Goal: Find contact information: Find contact information

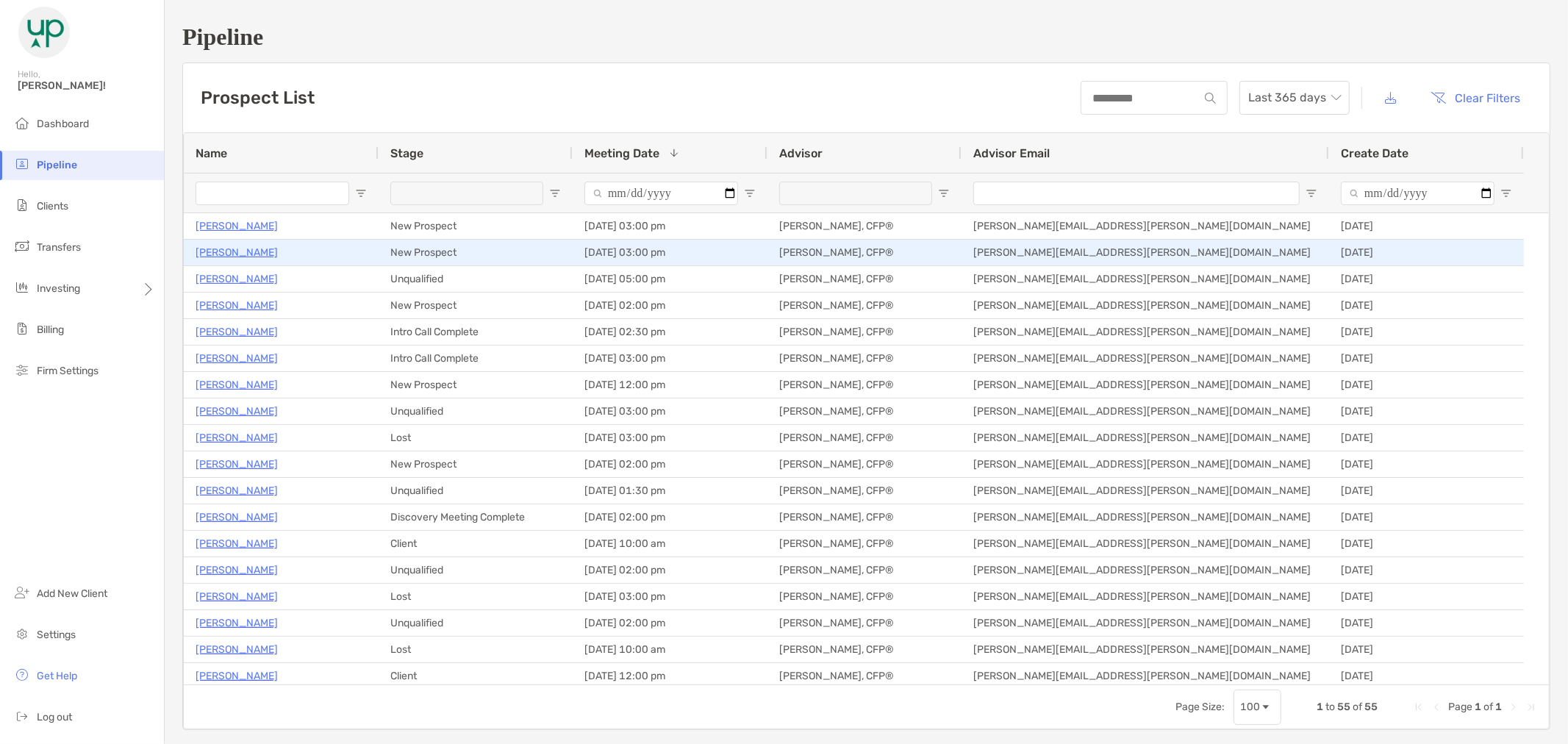
click at [232, 258] on p "[PERSON_NAME]" at bounding box center [237, 253] width 83 height 19
click at [241, 249] on p "[PERSON_NAME]" at bounding box center [237, 253] width 83 height 19
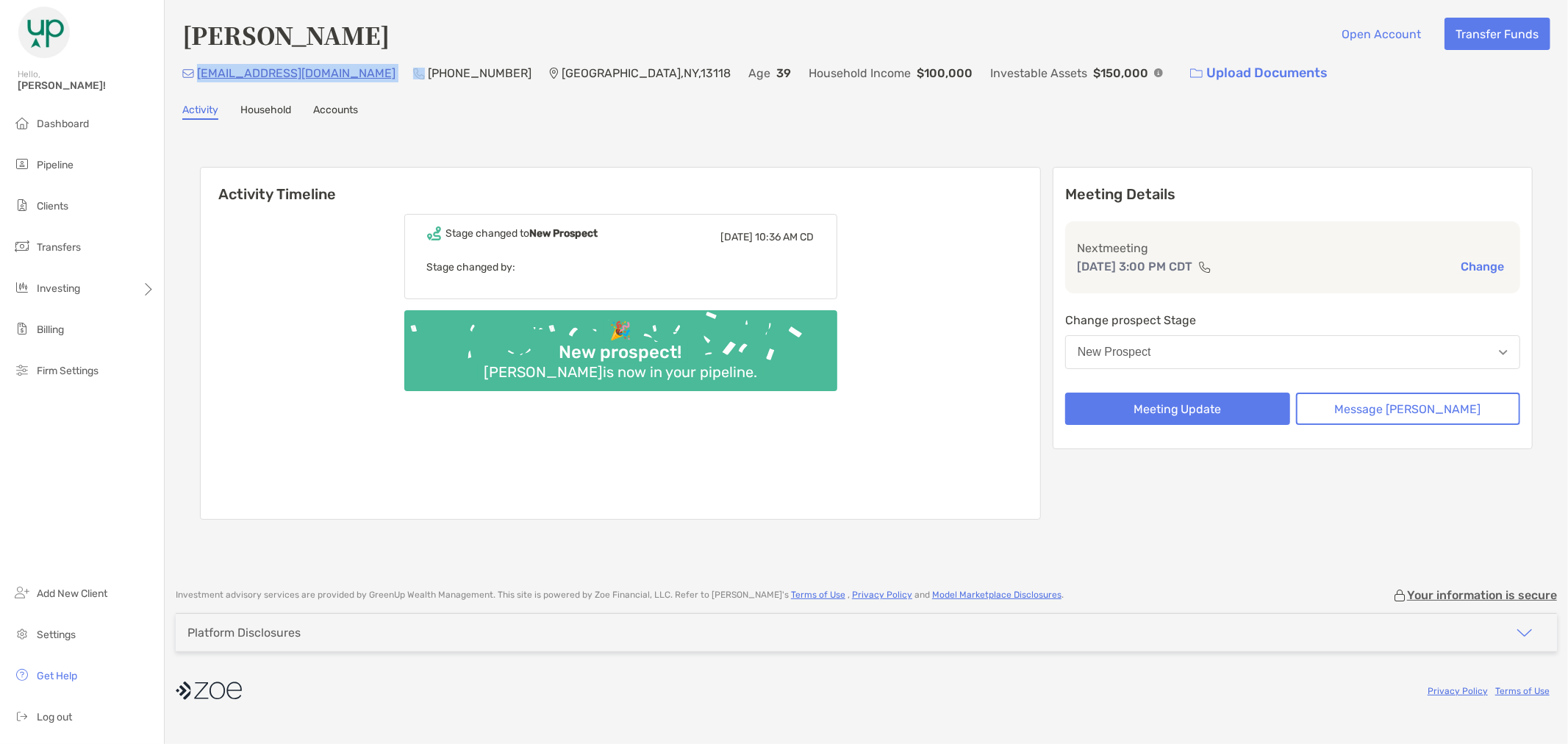
drag, startPoint x: 326, startPoint y: 71, endPoint x: 199, endPoint y: 84, distance: 127.7
click at [199, 84] on div "cdrader61@gmail.com (607) 379-8120 Moravia , NY , 13118 Age 39 Household Income…" at bounding box center [867, 73] width 1369 height 31
click at [72, 159] on span "Pipeline" at bounding box center [54, 165] width 36 height 13
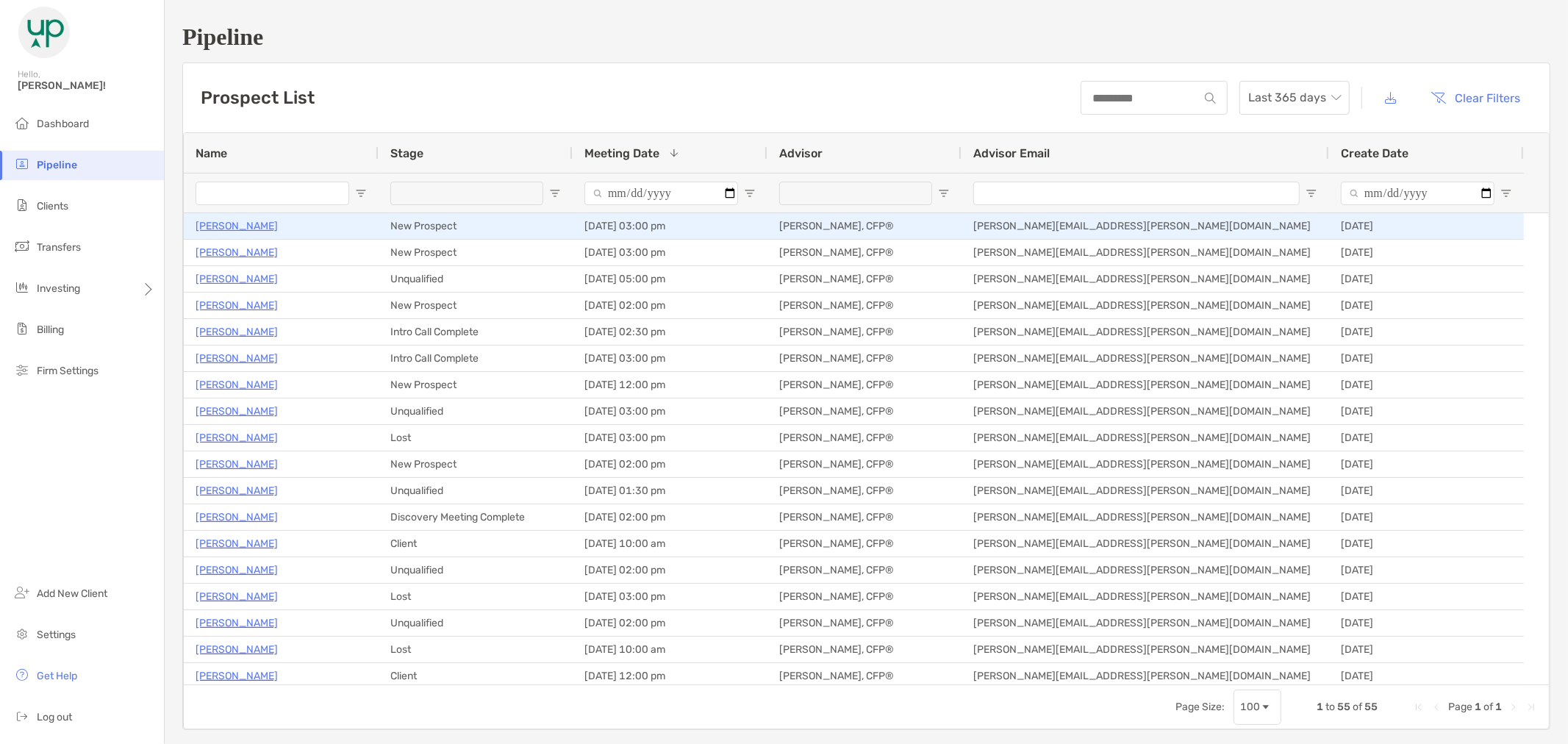
click at [221, 229] on p "Chris Kemper" at bounding box center [237, 226] width 83 height 19
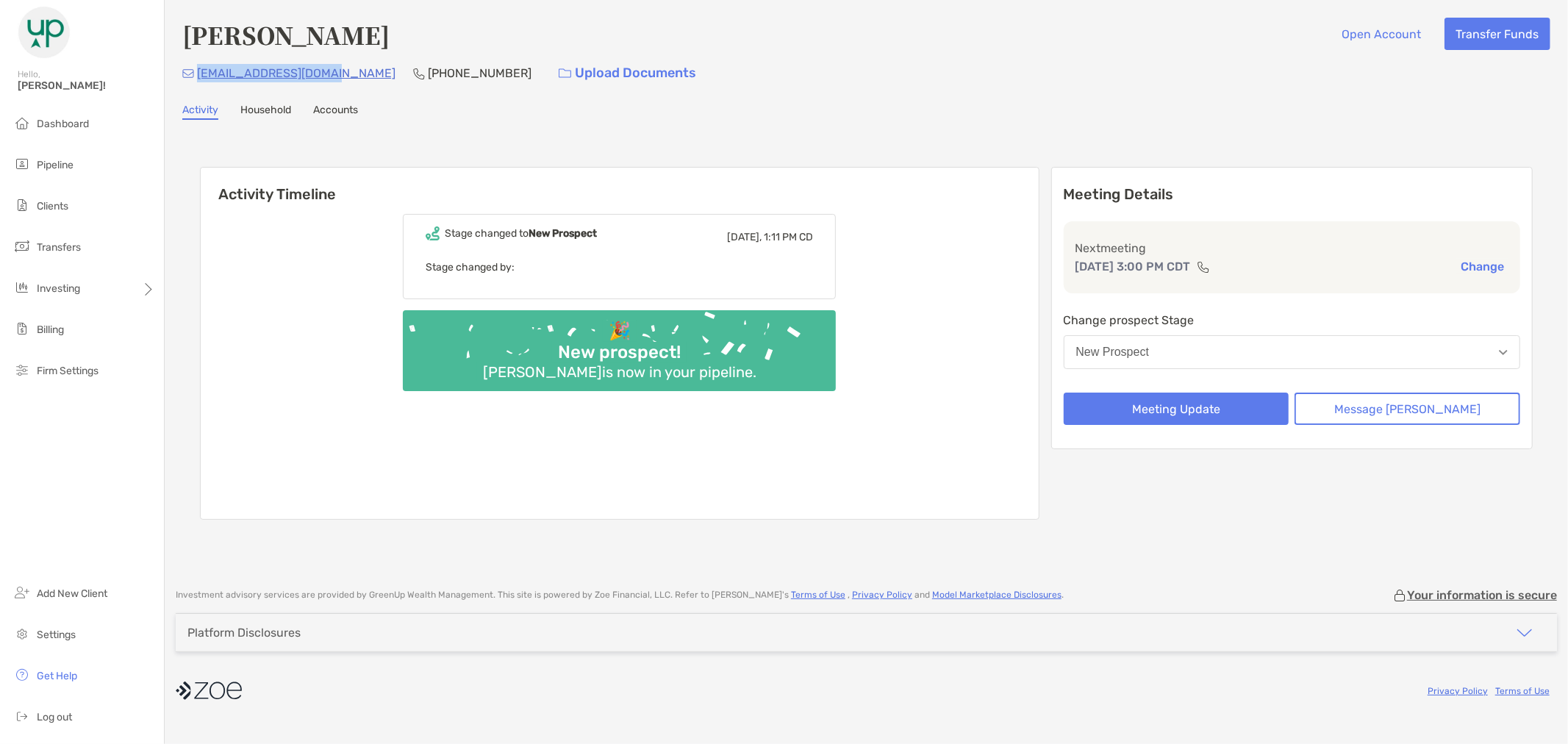
drag, startPoint x: 341, startPoint y: 72, endPoint x: 198, endPoint y: 75, distance: 143.0
click at [198, 75] on div "ckempker4@hotmail.com (515) 360-6096 Upload Documents" at bounding box center [867, 73] width 1369 height 31
copy p "ckempker4@hotmail.com"
